Goal: Information Seeking & Learning: Learn about a topic

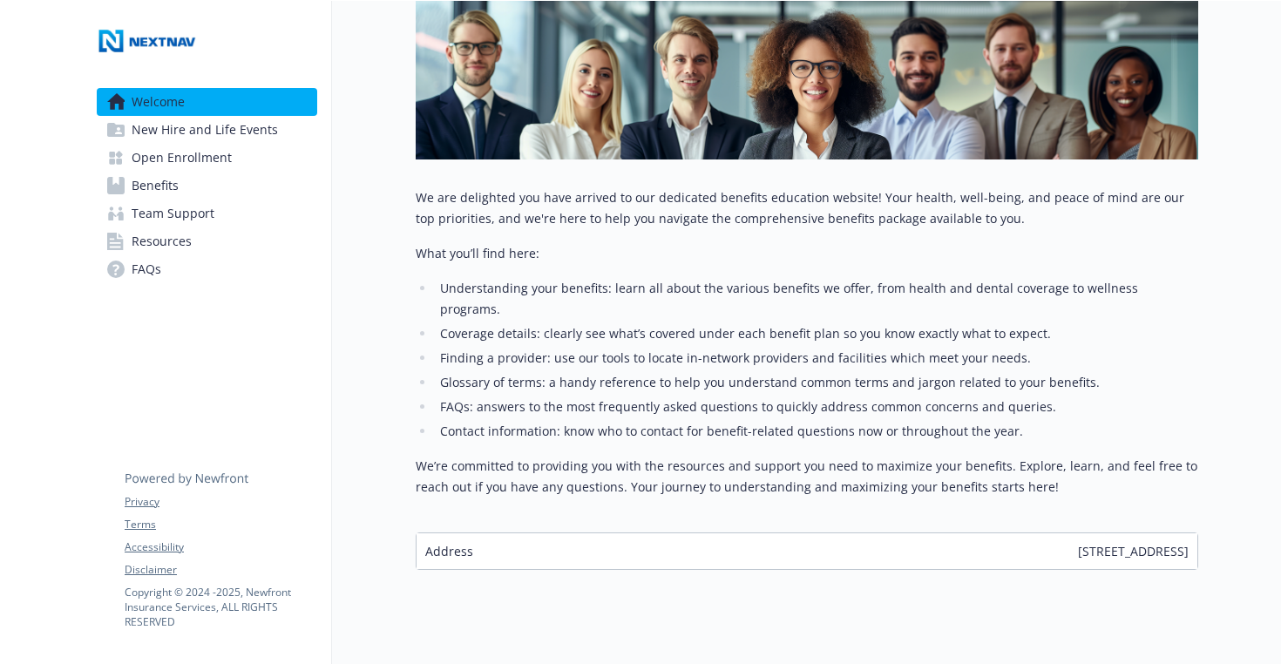
scroll to position [279, 0]
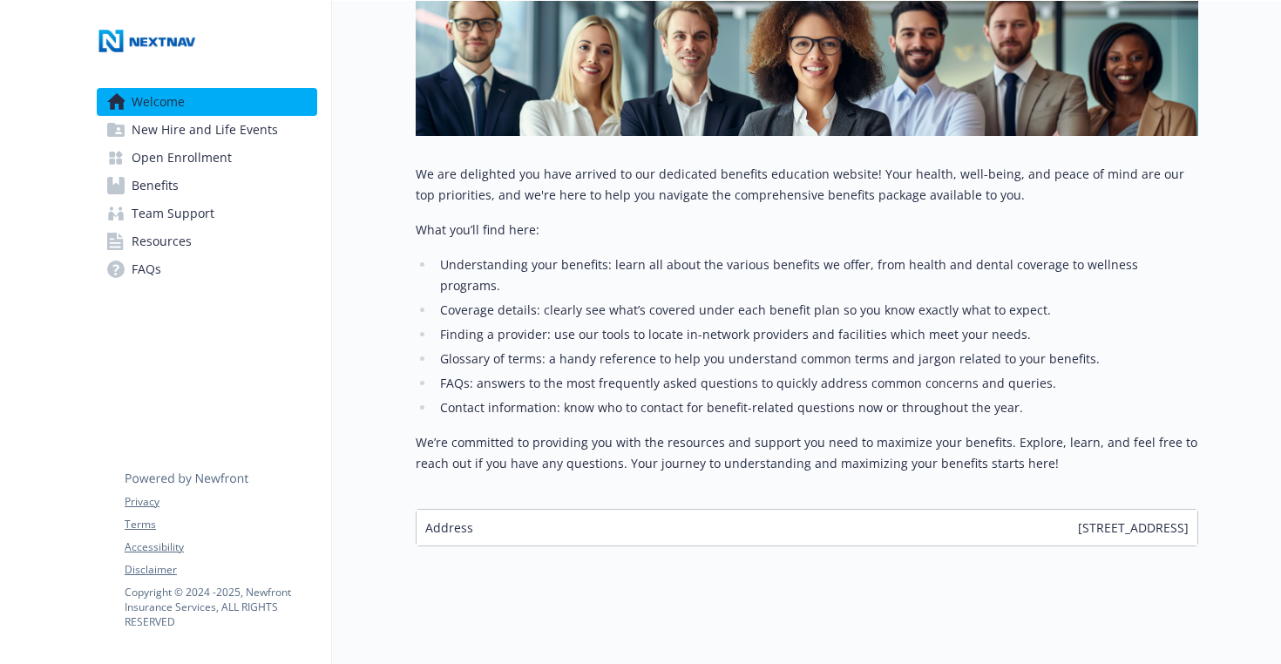
click at [224, 135] on span "New Hire and Life Events" at bounding box center [205, 130] width 146 height 28
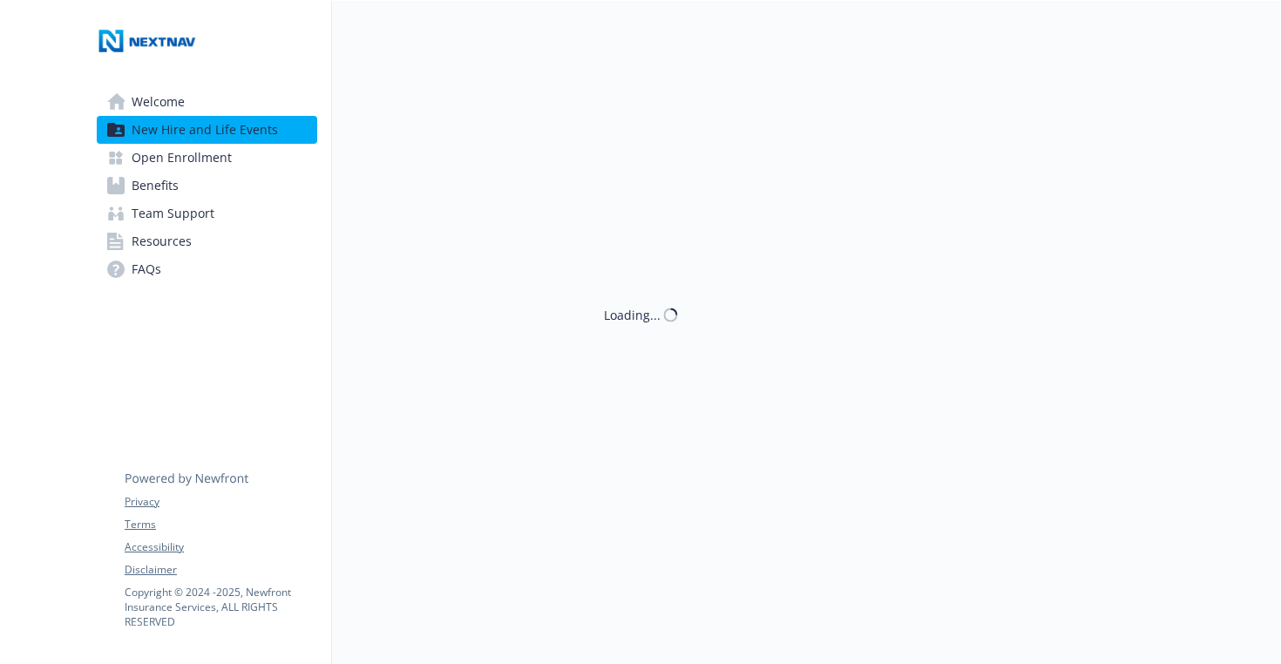
scroll to position [279, 0]
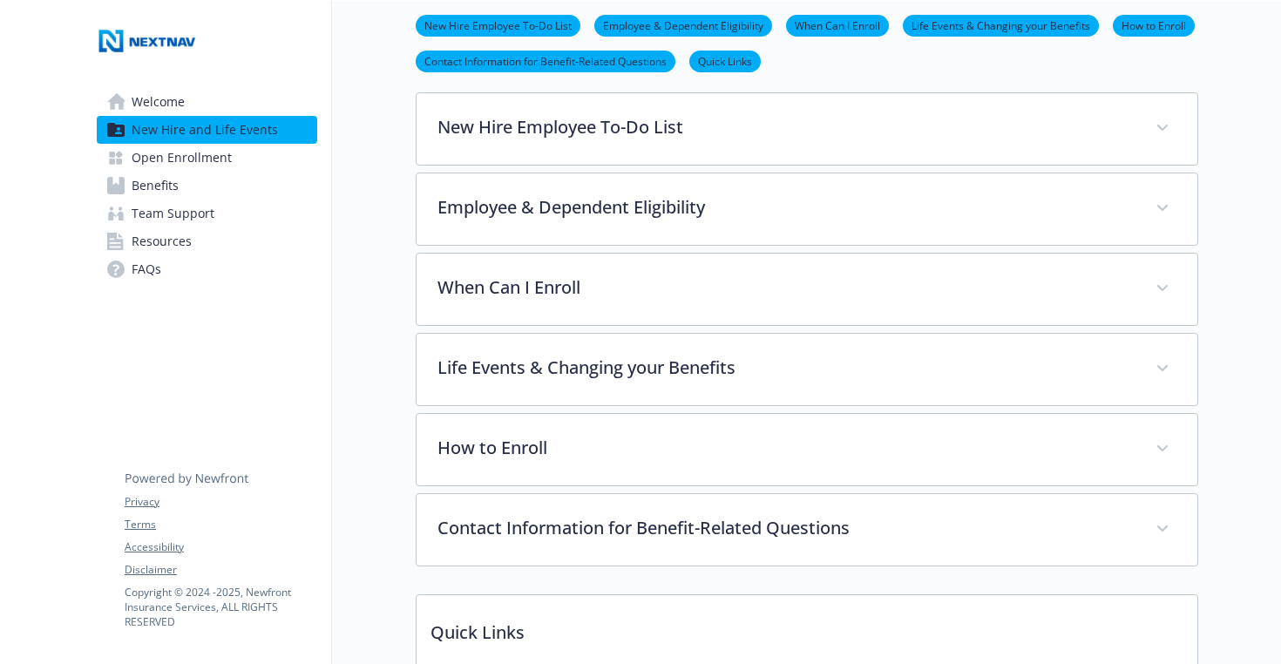
click at [186, 161] on span "Open Enrollment" at bounding box center [182, 158] width 100 height 28
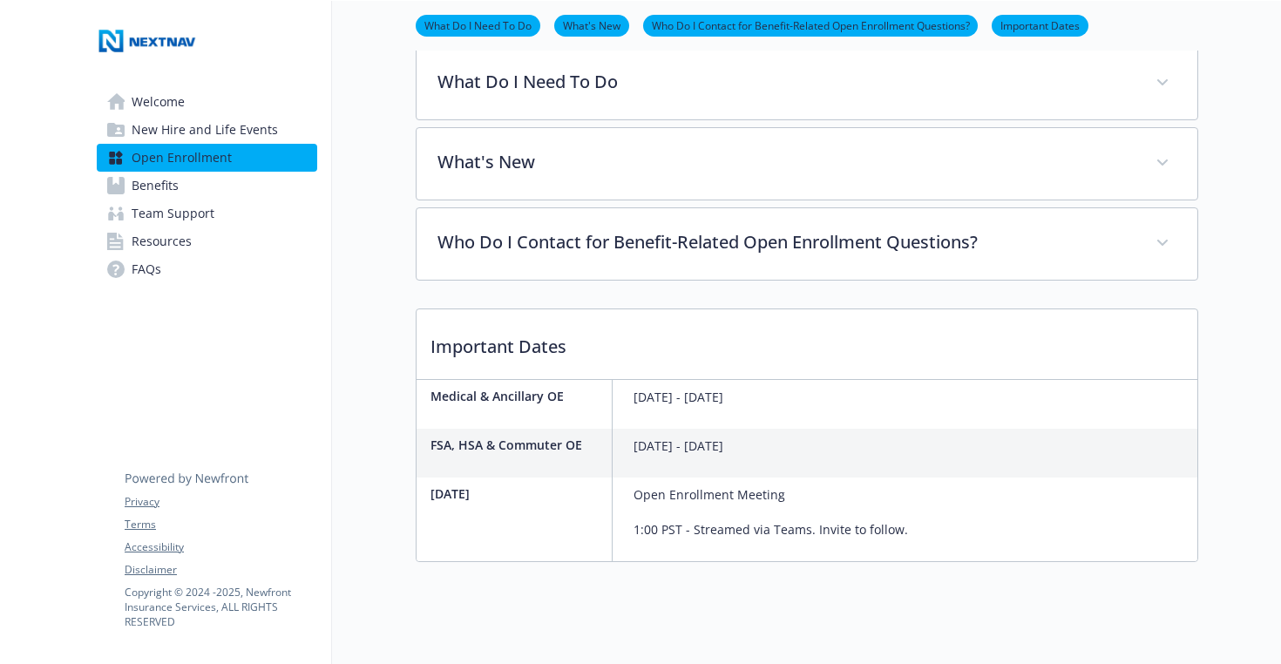
scroll to position [529, 0]
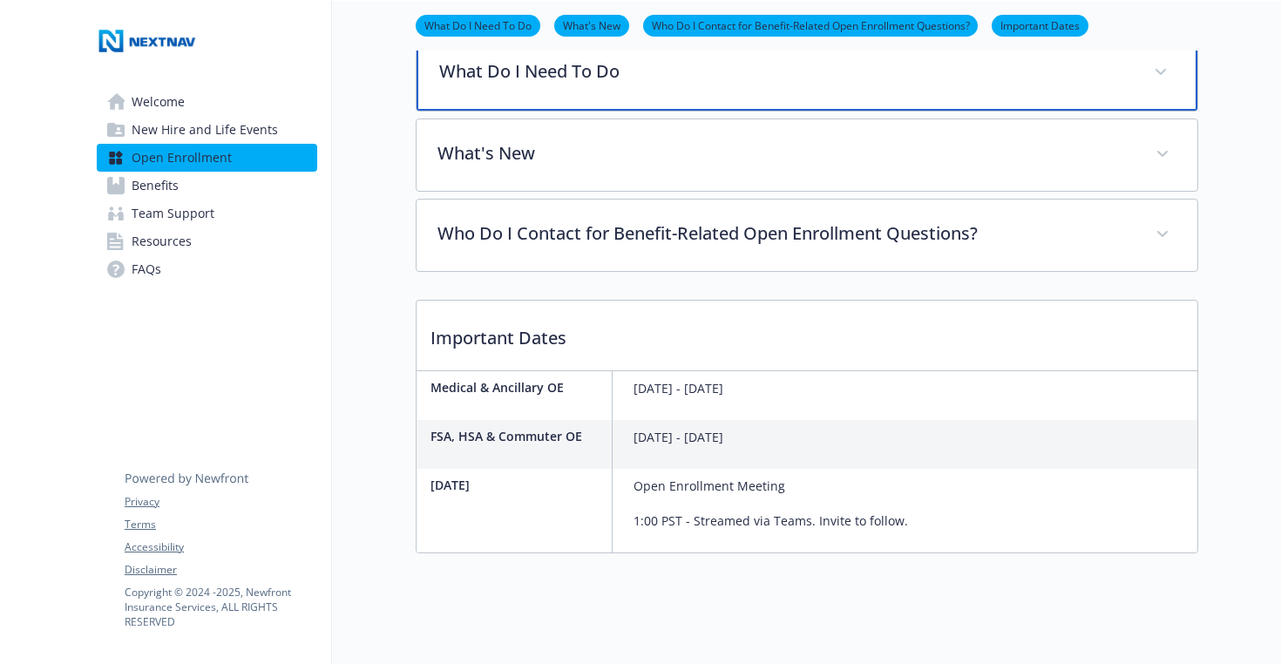
click at [1163, 76] on icon at bounding box center [1161, 72] width 10 height 7
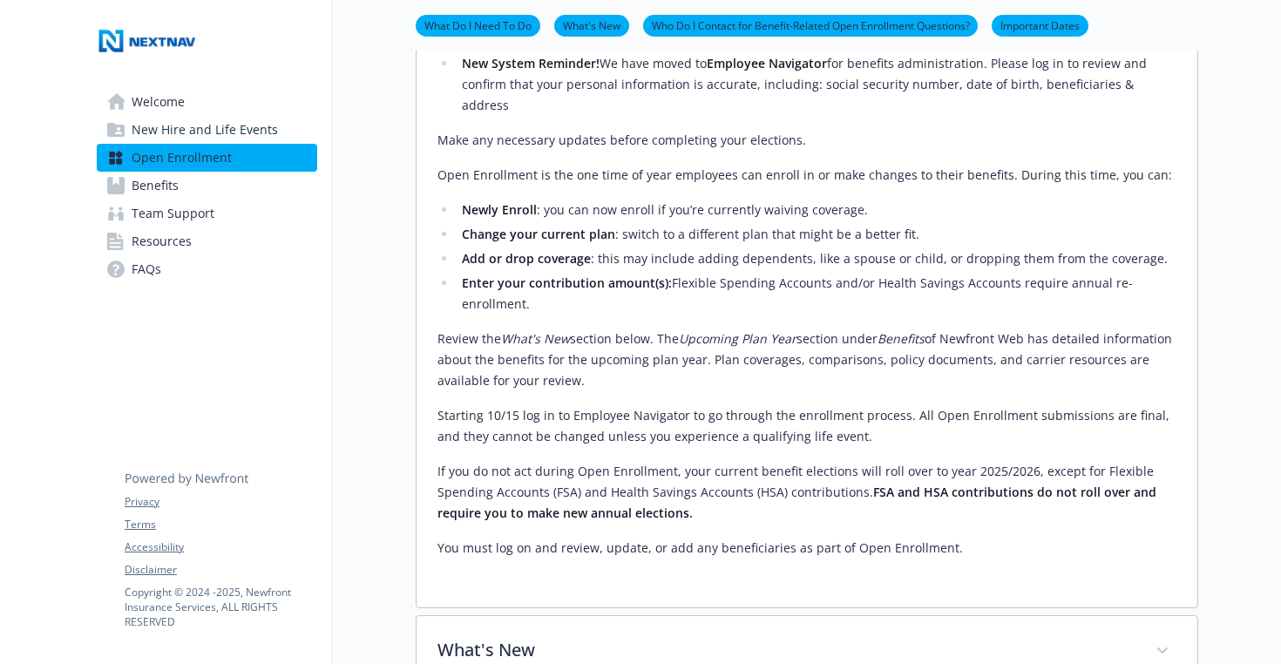
scroll to position [675, 0]
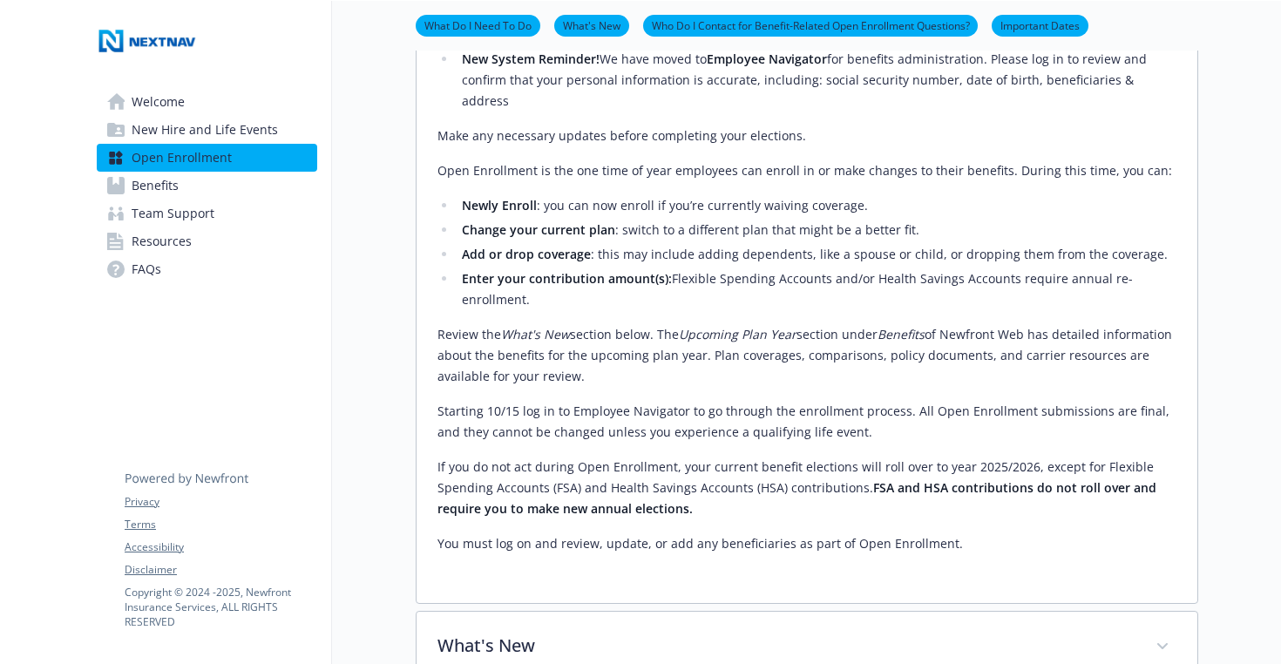
click at [156, 179] on span "Benefits" at bounding box center [155, 186] width 47 height 28
